Goal: Task Accomplishment & Management: Use online tool/utility

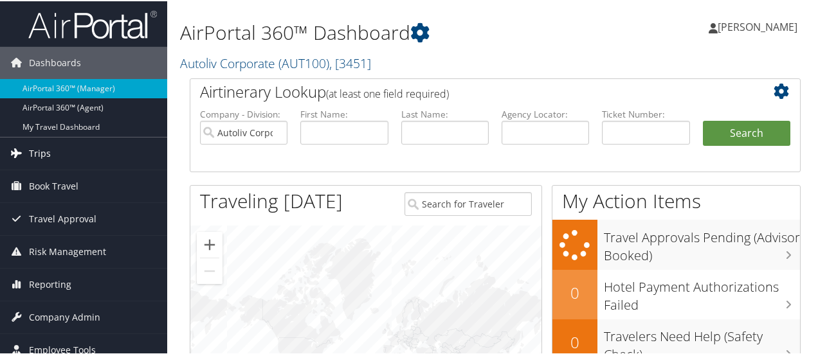
click at [34, 150] on span "Trips" at bounding box center [40, 152] width 22 height 32
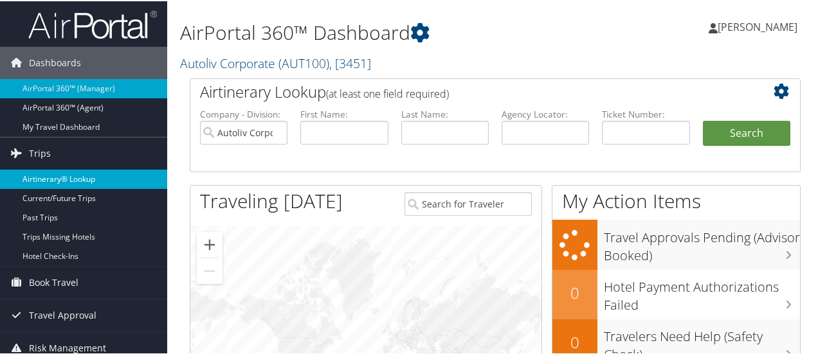
click at [81, 181] on link "Airtinerary® Lookup" at bounding box center [83, 178] width 167 height 19
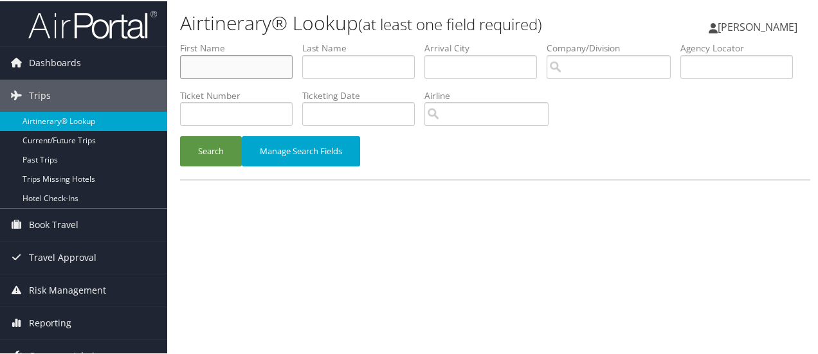
click at [231, 68] on input "text" at bounding box center [236, 66] width 113 height 24
click at [218, 62] on input "text" at bounding box center [236, 66] width 113 height 24
type input "roberto"
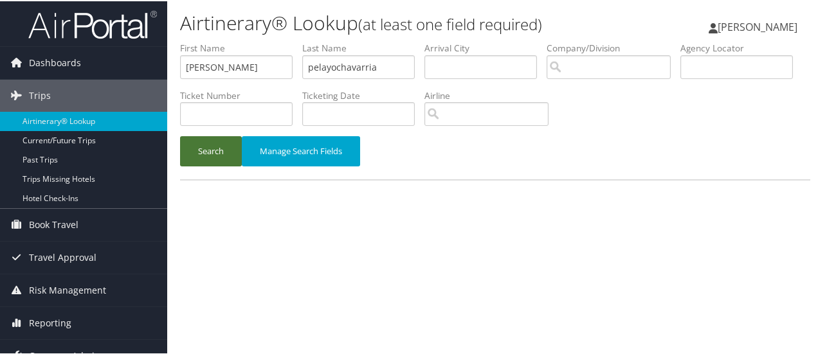
click at [227, 152] on button "Search" at bounding box center [211, 150] width 62 height 30
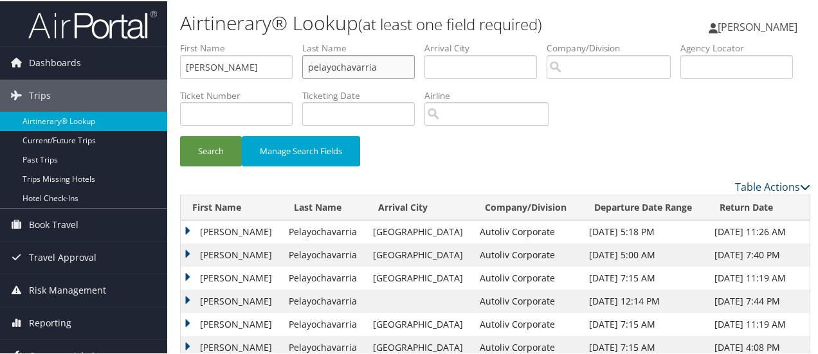
click at [335, 66] on input "pelayochavarria" at bounding box center [358, 66] width 113 height 24
type input "pelayo chavarria"
click at [206, 153] on button "Search" at bounding box center [211, 150] width 62 height 30
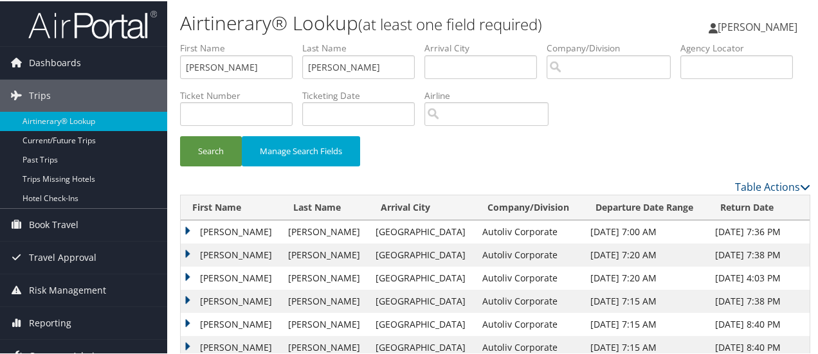
click at [185, 227] on td "ROBERTO" at bounding box center [231, 230] width 101 height 23
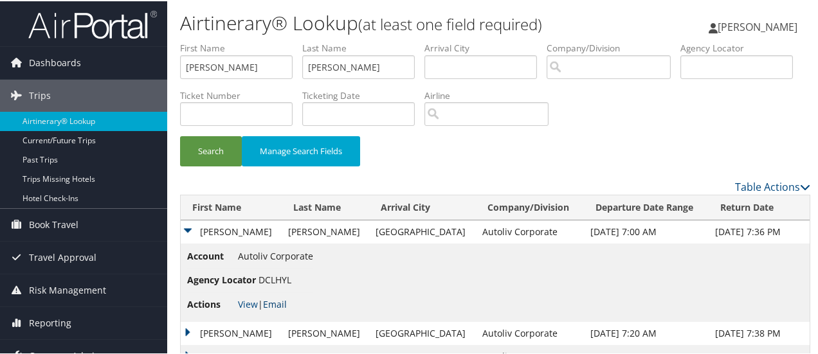
click at [280, 304] on link "Email" at bounding box center [275, 303] width 24 height 12
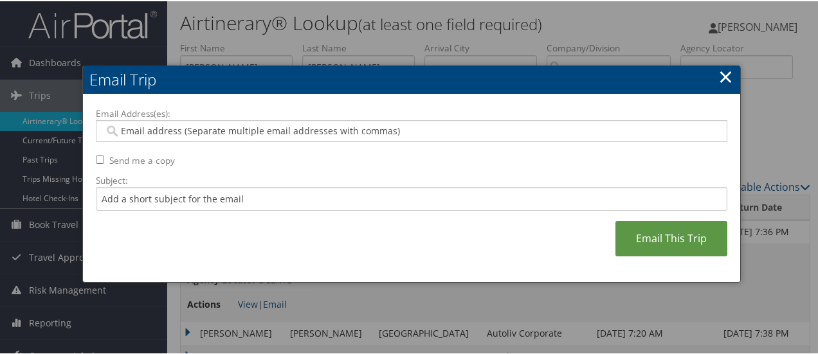
click at [210, 130] on input "Email Address(es):" at bounding box center [412, 130] width 616 height 13
type input "deb"
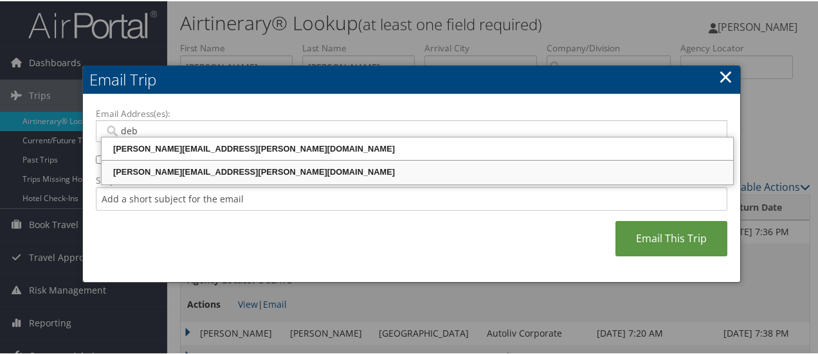
click at [185, 173] on div "DEBORAH.EZZO@AUTOLIV.COM" at bounding box center [418, 171] width 628 height 13
type input "DEBORAH.EZZO@AUTOLIV.COM"
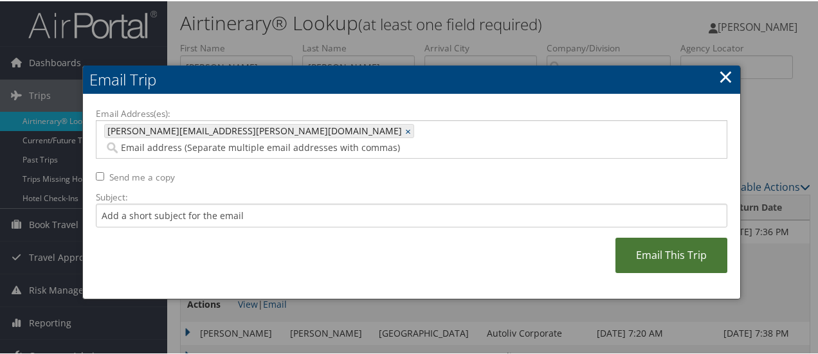
click at [672, 239] on link "Email This Trip" at bounding box center [672, 254] width 112 height 35
